Goal: Transaction & Acquisition: Obtain resource

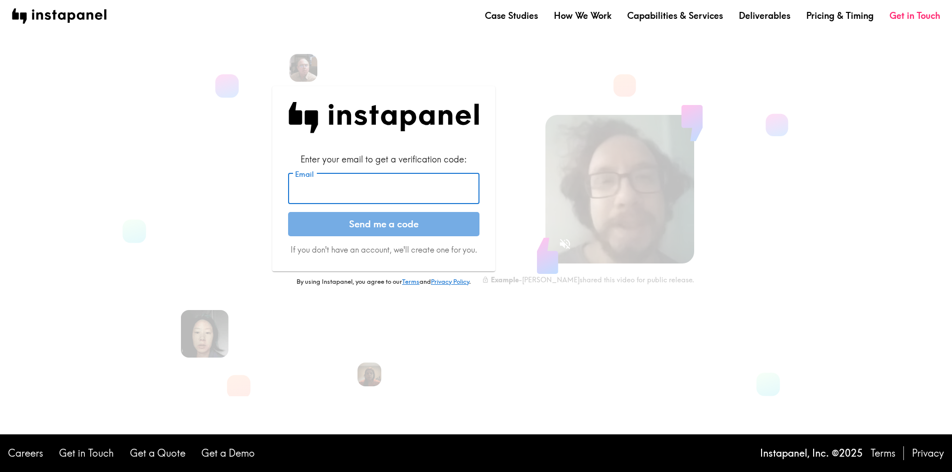
click at [363, 193] on input "Email" at bounding box center [383, 189] width 191 height 31
paste input "[EMAIL_ADDRESS][DOMAIN_NAME]"
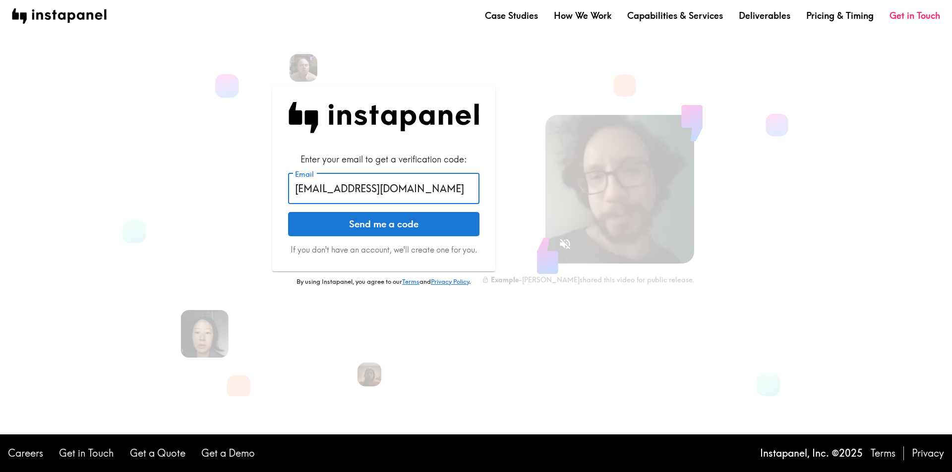
type input "[EMAIL_ADDRESS][DOMAIN_NAME]"
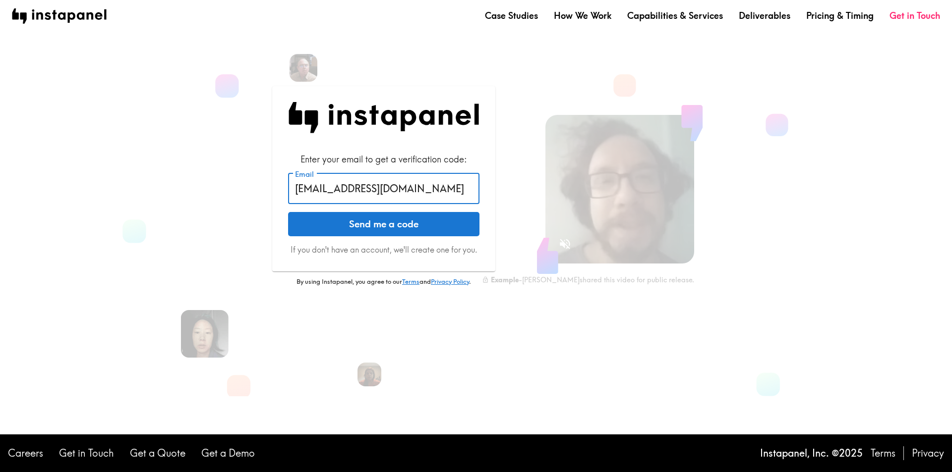
click at [396, 223] on button "Send me a code" at bounding box center [383, 224] width 191 height 25
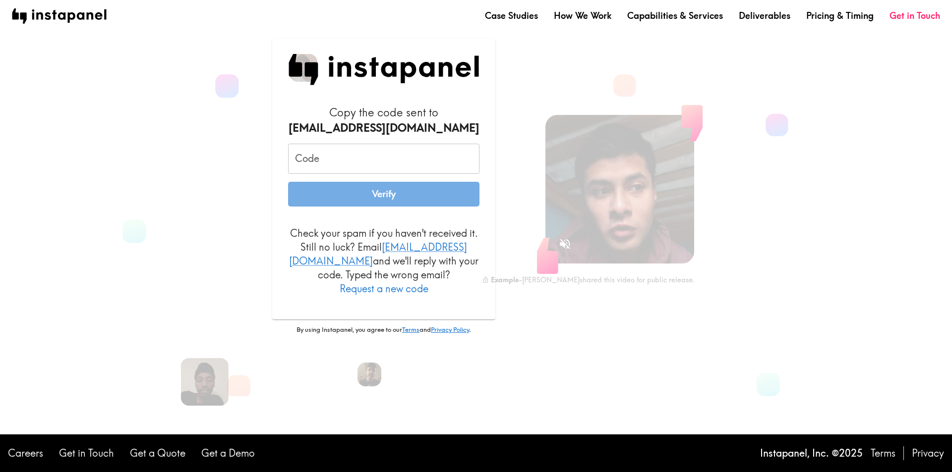
drag, startPoint x: 74, startPoint y: 292, endPoint x: 149, endPoint y: 286, distance: 75.6
click at [74, 292] on main "Copy the code sent to [EMAIL_ADDRESS][DOMAIN_NAME] Code Code Verify Check your …" at bounding box center [476, 217] width 952 height 435
click at [375, 168] on input "Code" at bounding box center [383, 159] width 191 height 31
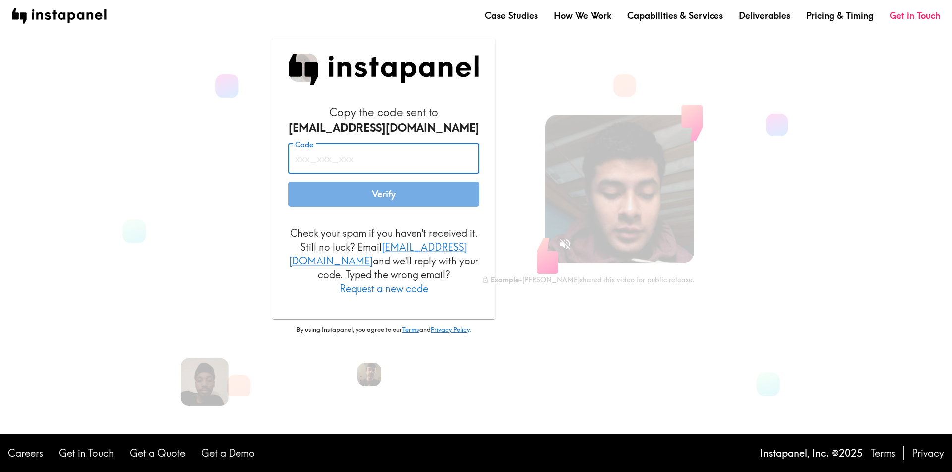
paste input "u4T_dUH_T58"
type input "u4T_dUH_T58"
click at [414, 201] on button "Verify" at bounding box center [383, 194] width 191 height 25
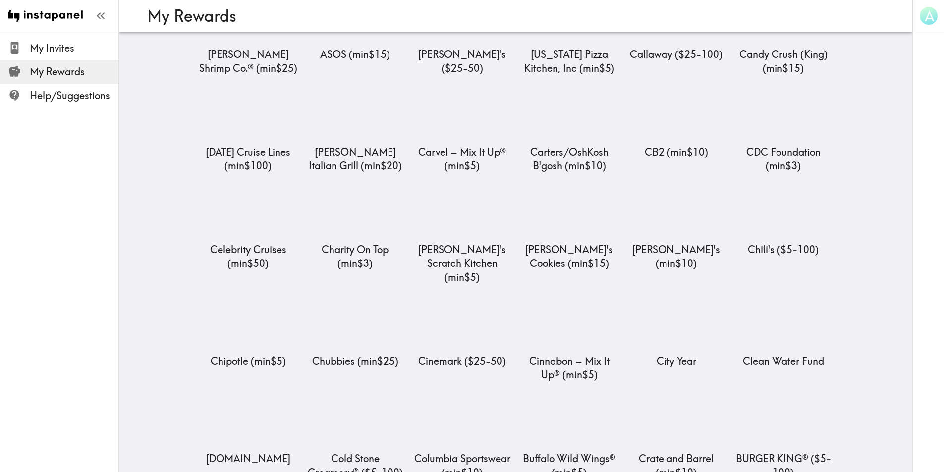
scroll to position [942, 0]
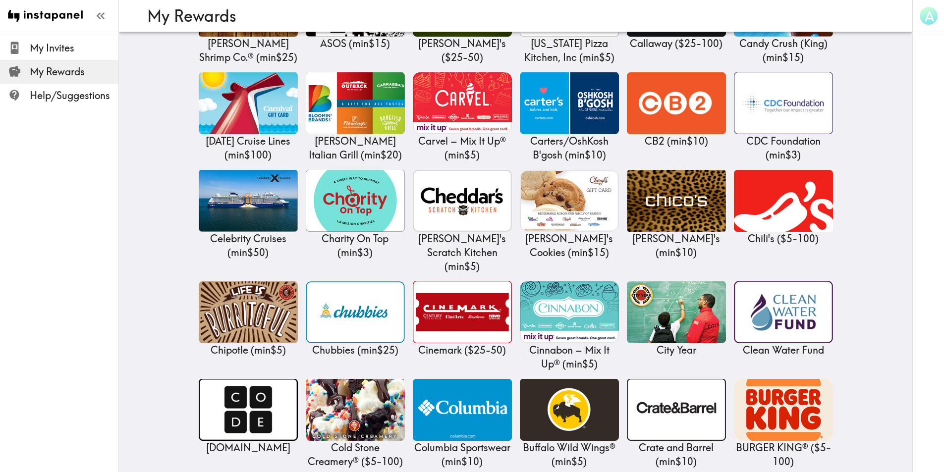
click at [934, 216] on div "A" at bounding box center [929, 236] width 32 height 472
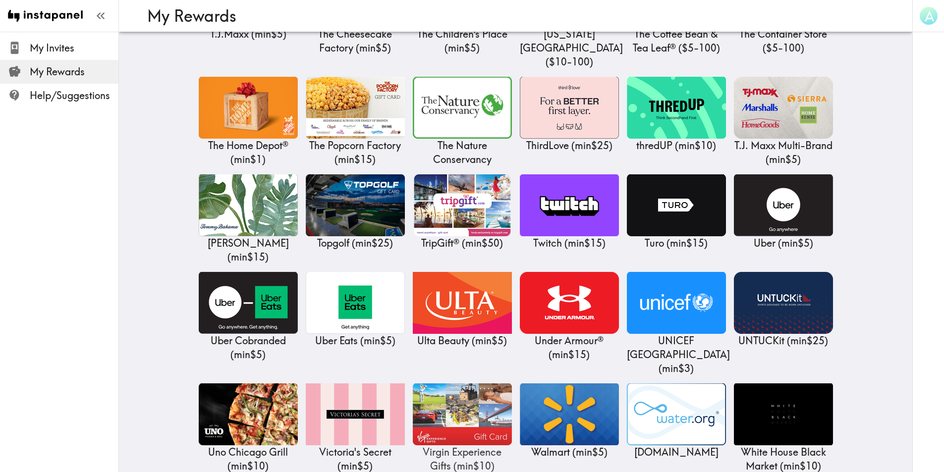
scroll to position [4133, 0]
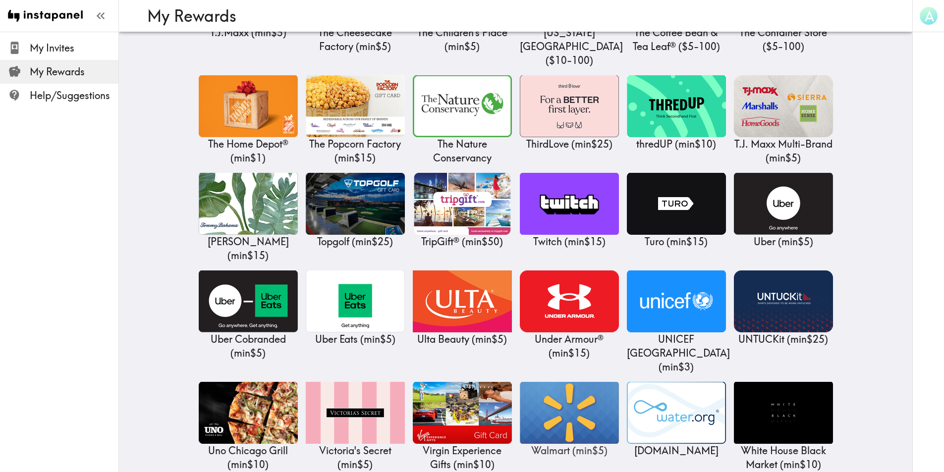
click at [569, 382] on img at bounding box center [569, 413] width 99 height 62
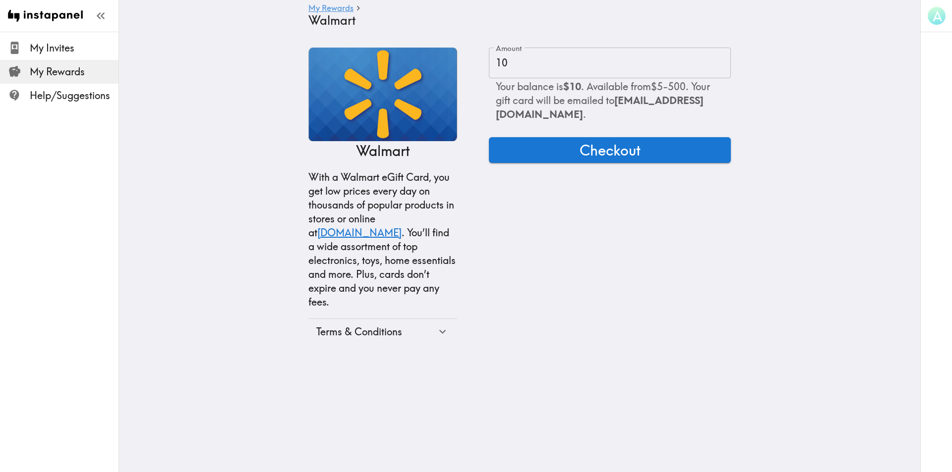
click at [607, 67] on input "10" at bounding box center [610, 63] width 242 height 31
click at [599, 64] on input "10" at bounding box center [610, 63] width 242 height 31
click at [671, 232] on form "Amount 10 Amount Your balance is $10 . Available from $5 - 500 . Your gift card…" at bounding box center [610, 196] width 242 height 297
click at [617, 64] on input "10" at bounding box center [610, 63] width 242 height 31
click at [874, 142] on main "My Rewards Walmart Walmart With a Walmart eGift Card, you get low prices every …" at bounding box center [519, 196] width 801 height 329
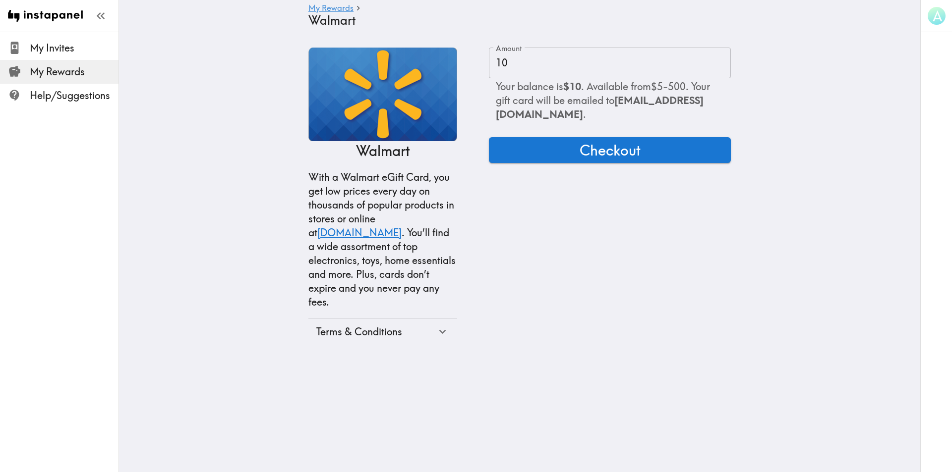
click at [640, 67] on input "10" at bounding box center [610, 63] width 242 height 31
click at [807, 160] on main "My Rewards Walmart Walmart With a Walmart eGift Card, you get low prices every …" at bounding box center [519, 196] width 801 height 329
click at [677, 160] on button "Checkout" at bounding box center [610, 150] width 242 height 26
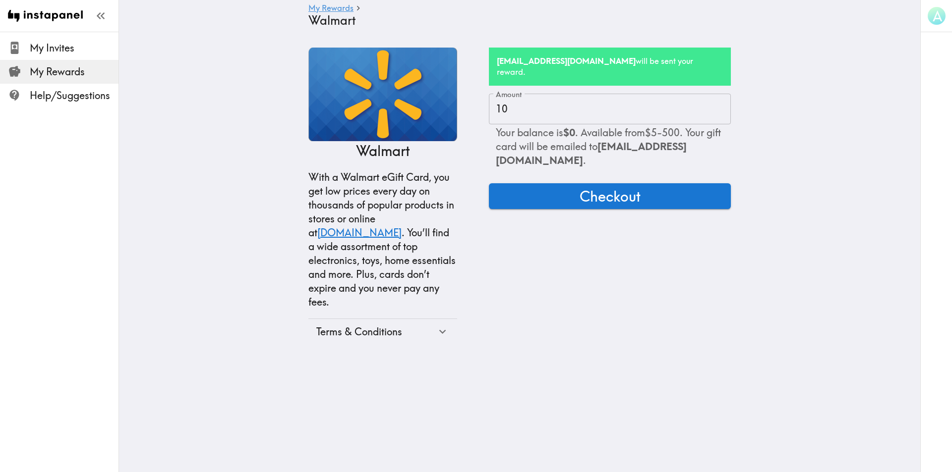
click at [840, 74] on main "My Rewards Walmart Walmart With a Walmart eGift Card, you get low prices every …" at bounding box center [519, 196] width 801 height 329
